Goal: Task Accomplishment & Management: Use online tool/utility

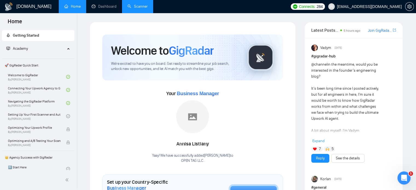
click at [133, 5] on link "Scanner" at bounding box center [137, 6] width 20 height 5
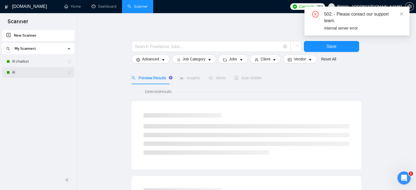
click at [14, 72] on link "AI" at bounding box center [38, 72] width 52 height 11
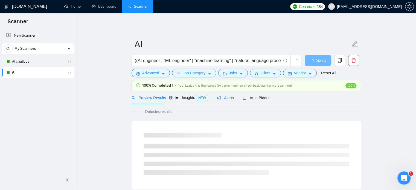
click at [223, 97] on span "Alerts" at bounding box center [225, 98] width 17 height 4
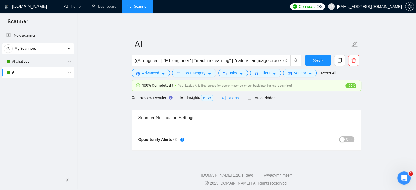
click at [349, 140] on span "OFF" at bounding box center [349, 139] width 7 height 6
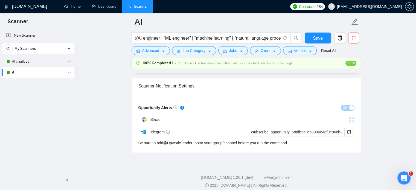
scroll to position [36, 0]
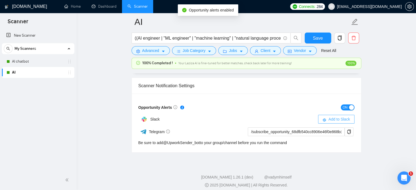
click at [333, 118] on span "Add to Slack" at bounding box center [339, 119] width 22 height 6
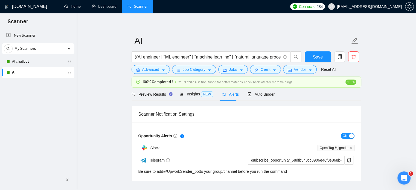
scroll to position [0, 0]
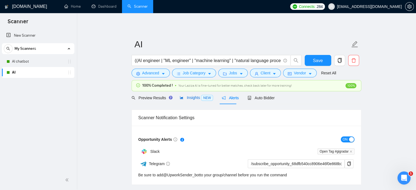
click at [184, 97] on span "Insights NEW" at bounding box center [196, 97] width 33 height 4
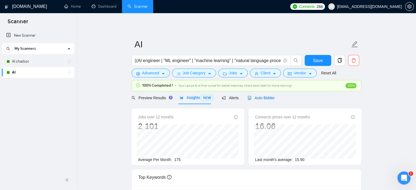
click at [258, 98] on span "Auto Bidder" at bounding box center [261, 98] width 27 height 4
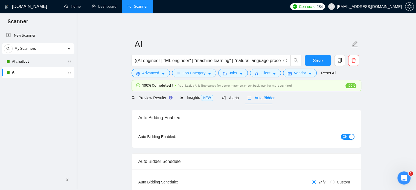
checkbox input "true"
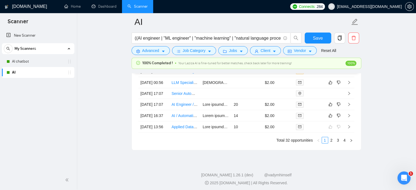
scroll to position [1504, 0]
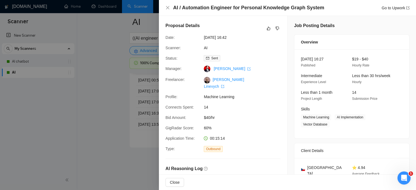
click at [86, 113] on div at bounding box center [208, 95] width 416 height 190
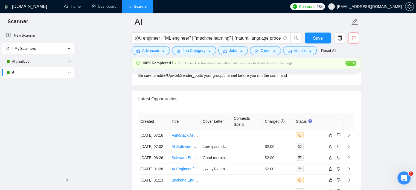
scroll to position [1420, 0]
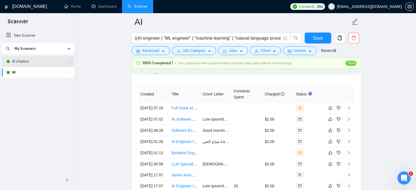
click at [21, 61] on link "AI chatbot" at bounding box center [38, 61] width 52 height 11
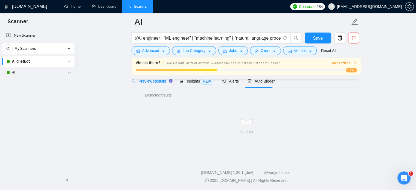
scroll to position [21, 0]
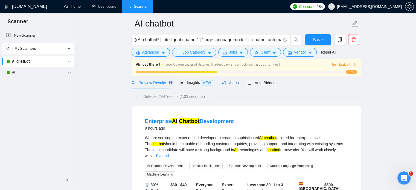
click at [231, 81] on span "Alerts" at bounding box center [230, 83] width 17 height 4
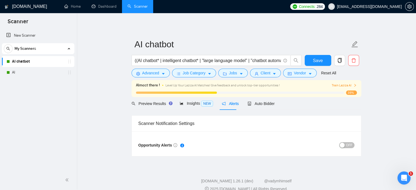
click at [347, 145] on span "OFF" at bounding box center [349, 145] width 7 height 6
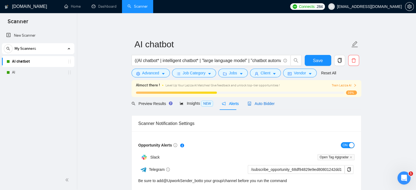
click at [259, 103] on span "Auto Bidder" at bounding box center [261, 103] width 27 height 4
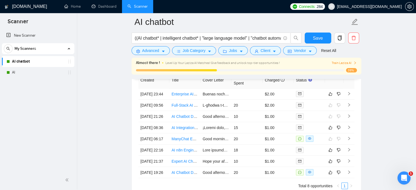
scroll to position [1348, 0]
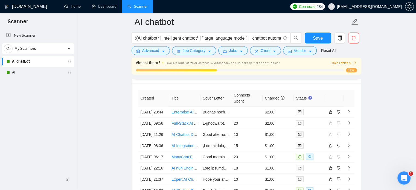
drag, startPoint x: 401, startPoint y: 0, endPoint x: 99, endPoint y: 72, distance: 310.8
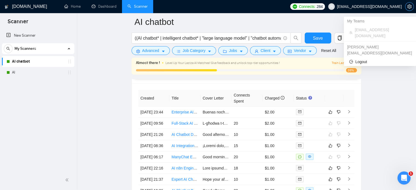
click at [410, 6] on icon "setting" at bounding box center [409, 6] width 4 height 4
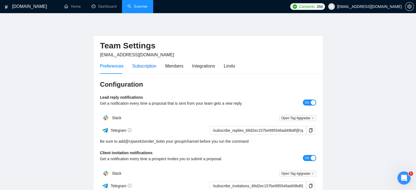
click at [150, 68] on div "Subscription" at bounding box center [144, 66] width 24 height 7
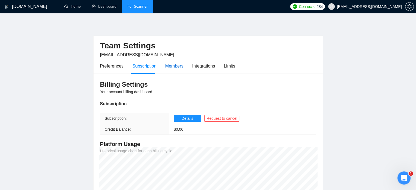
click at [167, 68] on div "Members" at bounding box center [174, 66] width 18 height 7
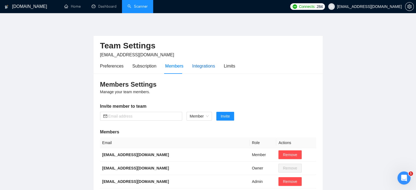
click at [205, 67] on div "Integrations" at bounding box center [203, 66] width 23 height 7
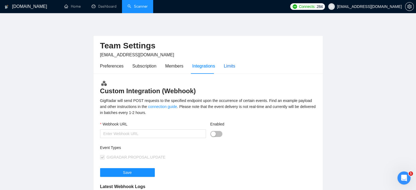
click at [224, 66] on div "Limits" at bounding box center [229, 66] width 11 height 7
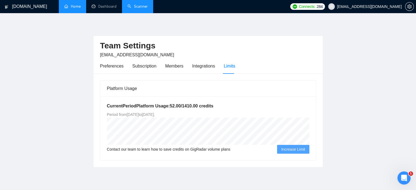
click at [79, 9] on link "Home" at bounding box center [72, 6] width 16 height 5
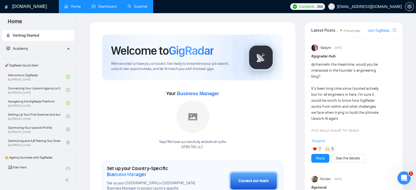
click at [98, 5] on link "Dashboard" at bounding box center [104, 6] width 25 height 5
